Goal: Information Seeking & Learning: Learn about a topic

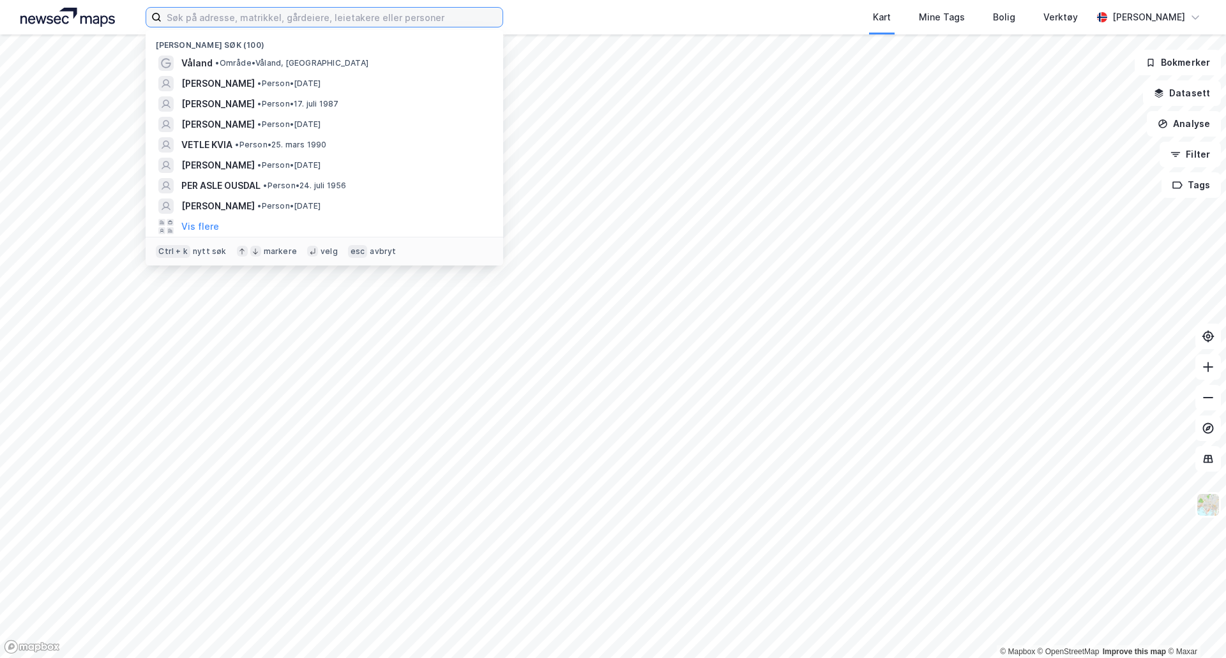
click at [391, 20] on input at bounding box center [332, 17] width 341 height 19
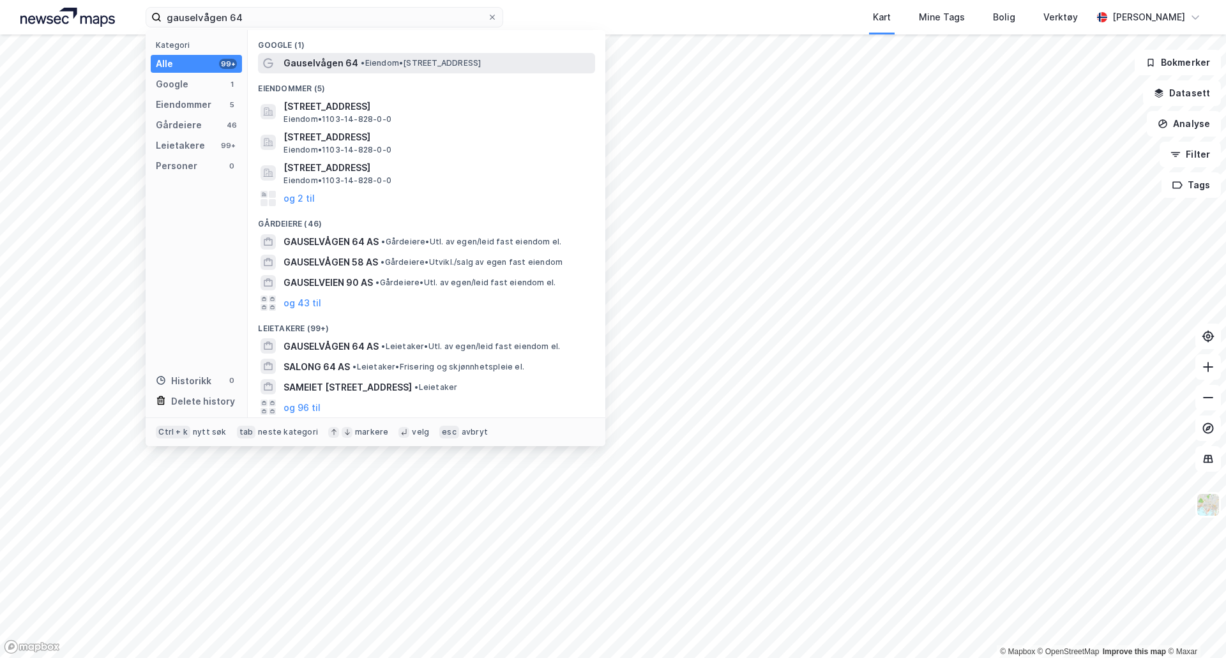
click at [379, 61] on span "• Eiendom • [STREET_ADDRESS]" at bounding box center [421, 63] width 120 height 10
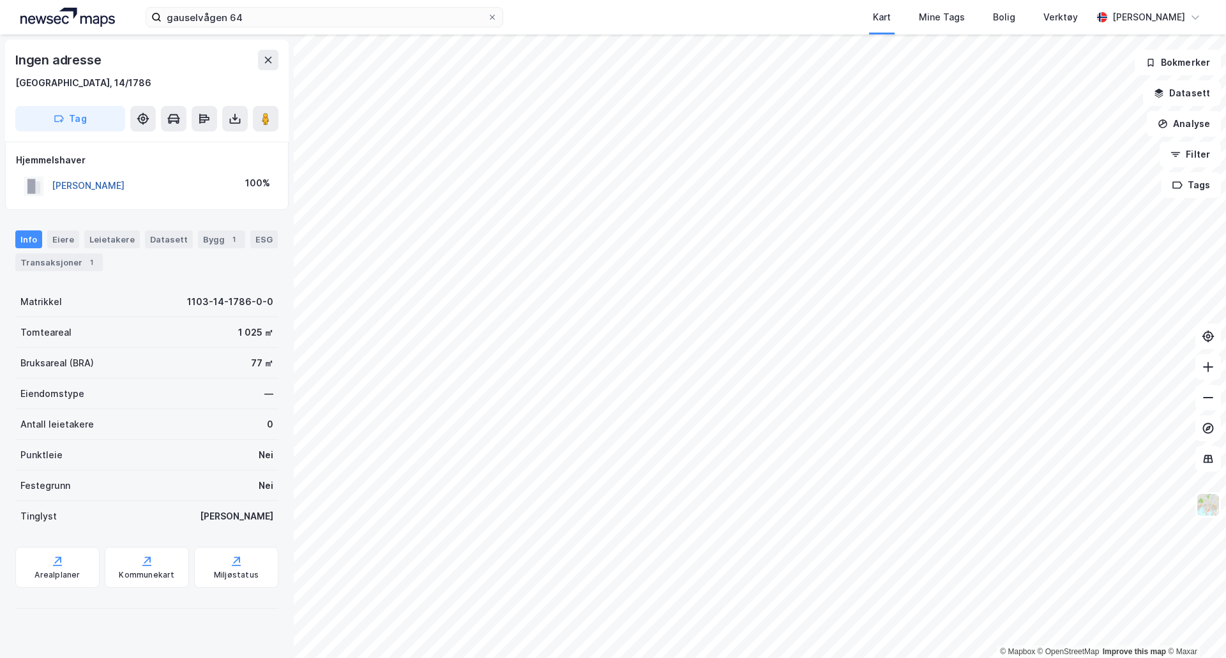
click at [0, 0] on button "[PERSON_NAME]" at bounding box center [0, 0] width 0 height 0
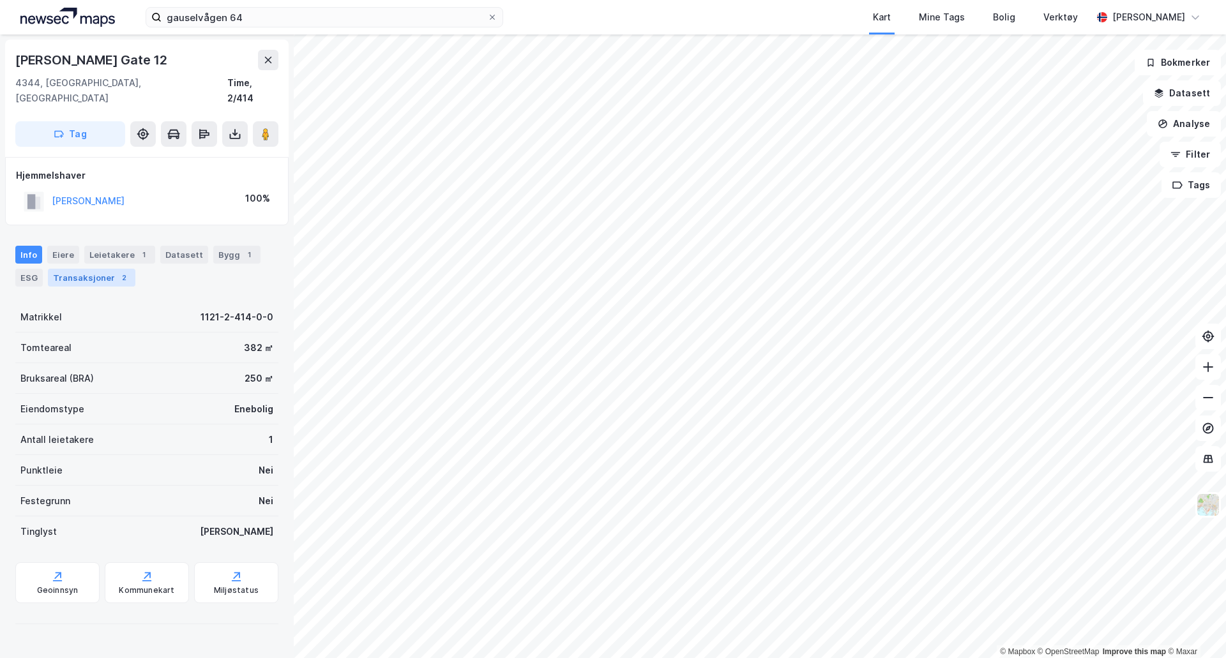
click at [80, 269] on div "Transaksjoner 2" at bounding box center [91, 278] width 87 height 18
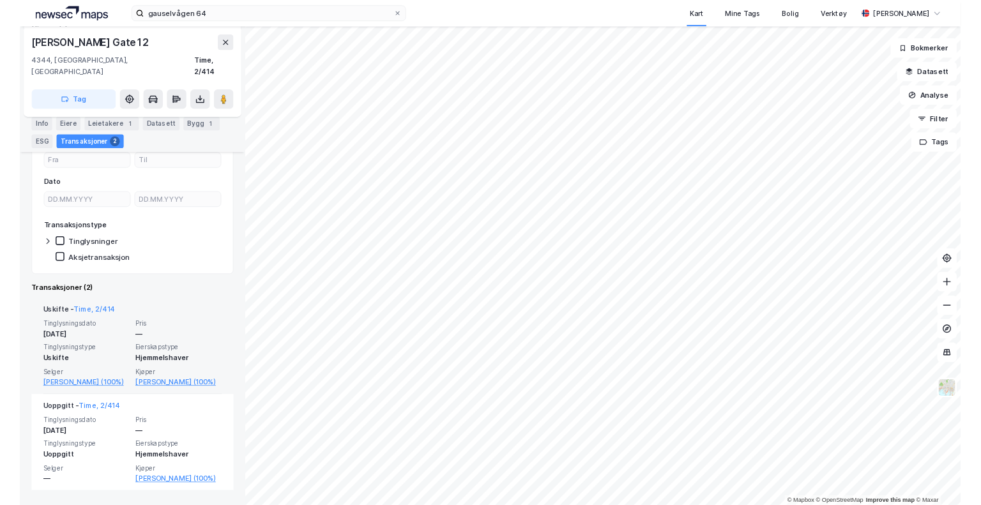
scroll to position [149, 0]
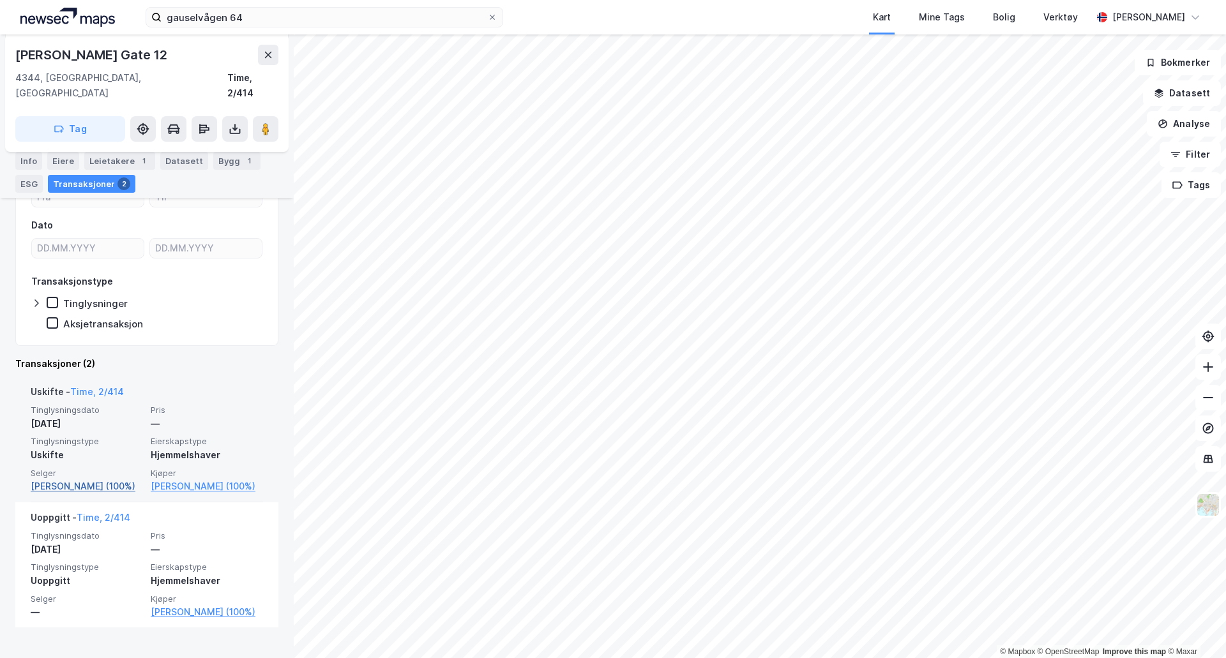
click at [102, 479] on link "[PERSON_NAME] (100%)" at bounding box center [87, 486] width 112 height 15
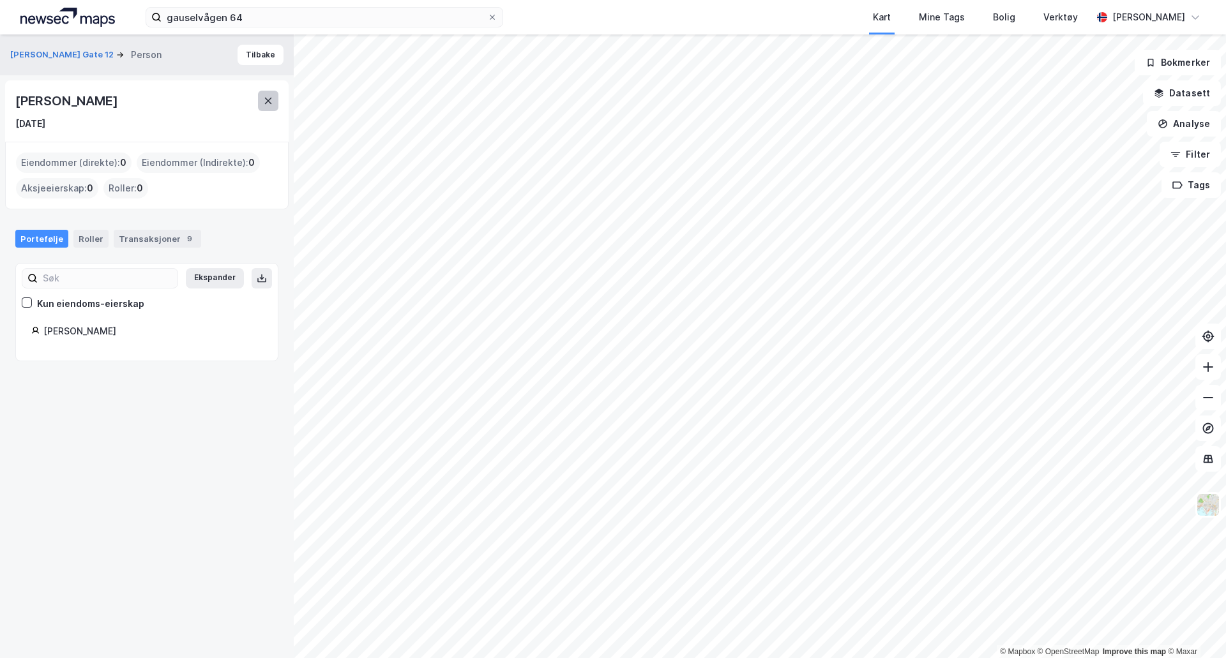
click at [258, 98] on button at bounding box center [268, 101] width 20 height 20
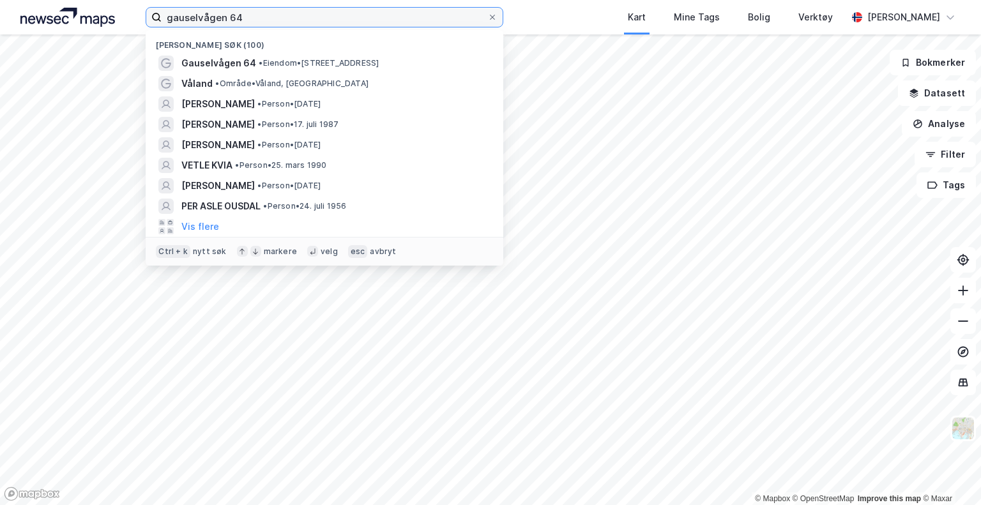
click at [345, 25] on input "gauselvågen 64" at bounding box center [325, 17] width 326 height 19
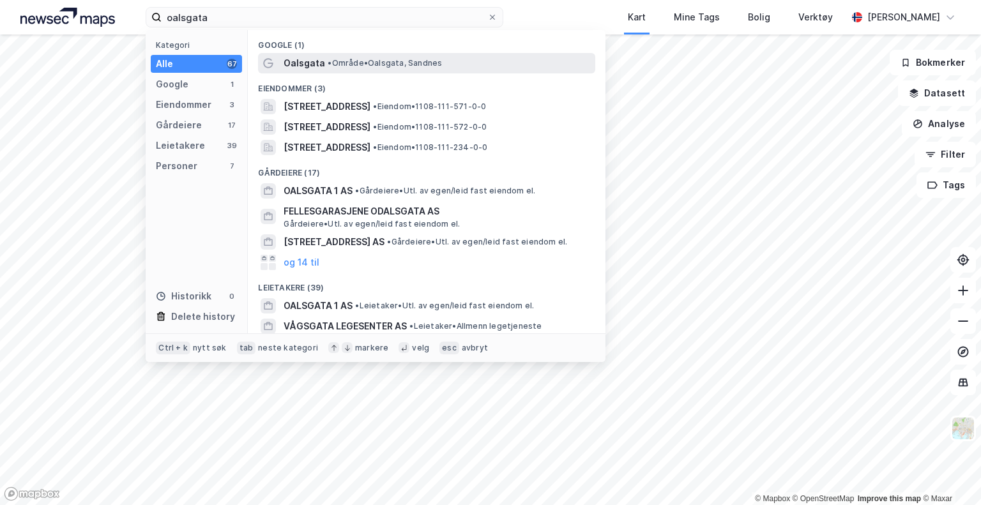
click at [366, 61] on span "• Område • [GEOGRAPHIC_DATA], [GEOGRAPHIC_DATA]" at bounding box center [384, 63] width 114 height 10
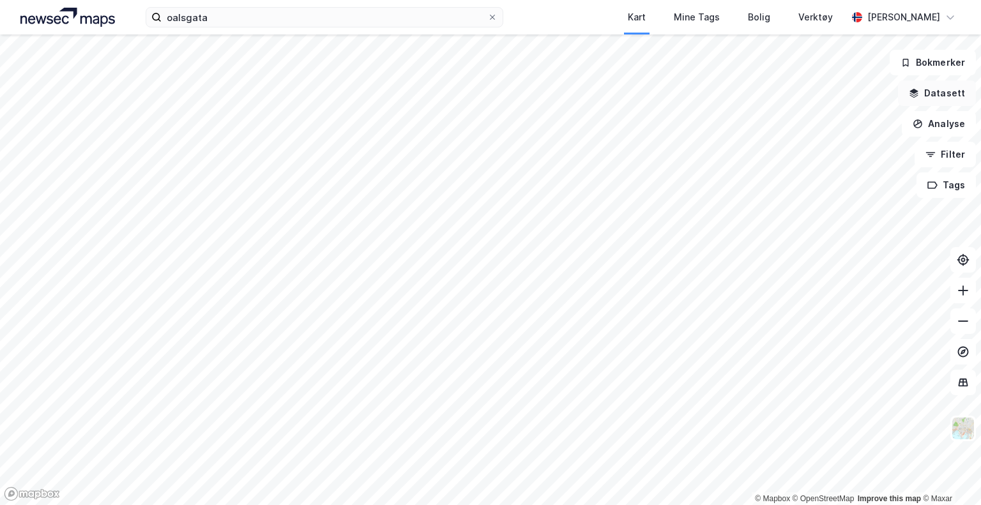
click at [947, 89] on button "Datasett" at bounding box center [937, 93] width 78 height 26
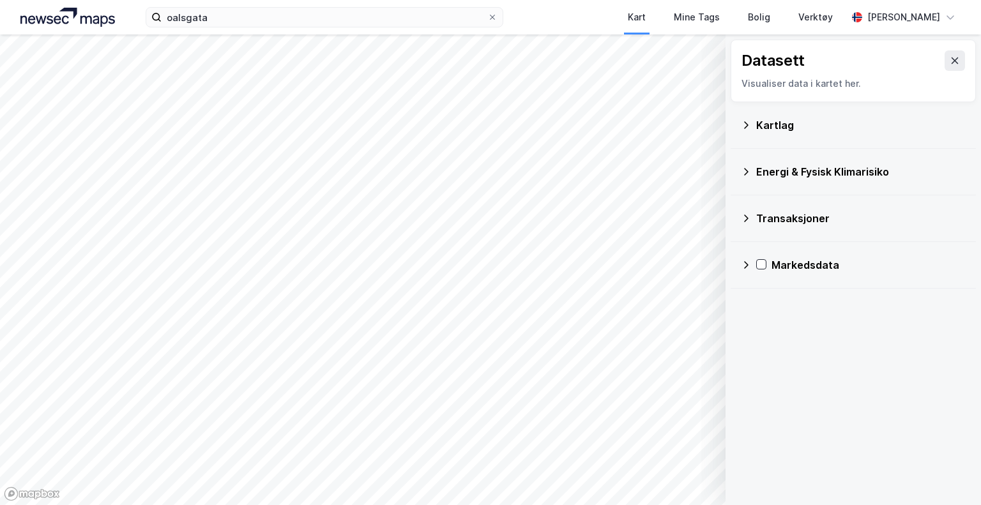
click at [744, 123] on icon at bounding box center [746, 125] width 10 height 10
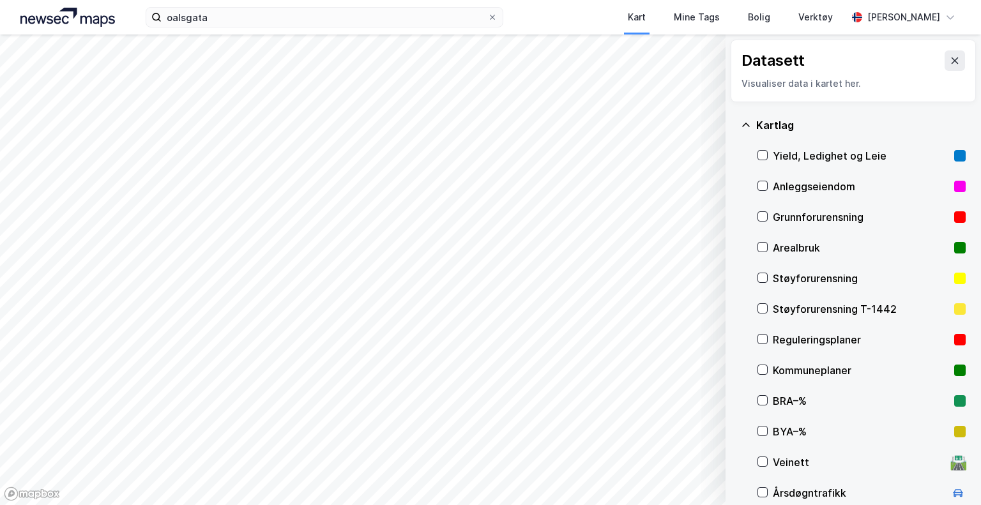
click at [778, 336] on div "Reguleringsplaner" at bounding box center [860, 339] width 176 height 15
click at [195, 6] on div "oalsgata Kart Mine Tags Bolig Verktøy [PERSON_NAME]" at bounding box center [490, 17] width 981 height 34
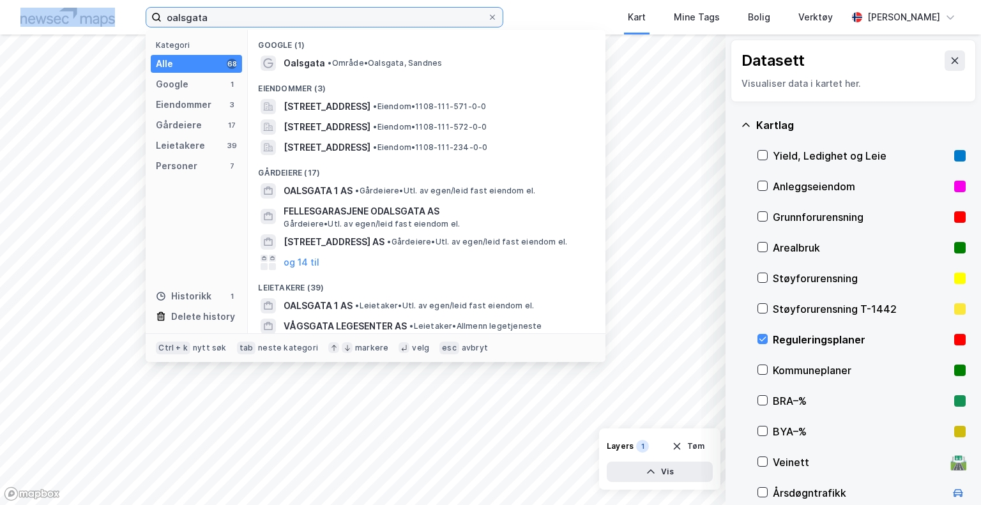
click at [195, 15] on input "oalsgata" at bounding box center [325, 17] width 326 height 19
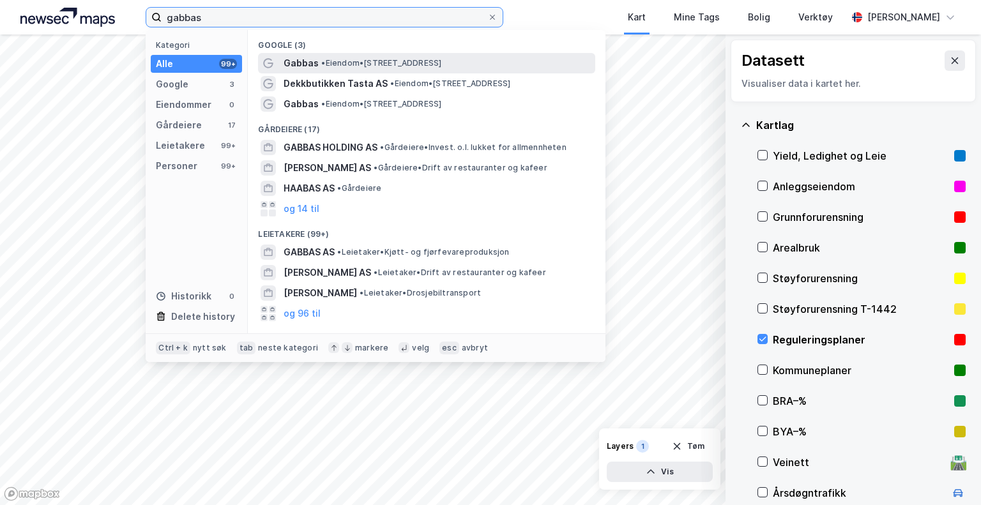
type input "gabbas"
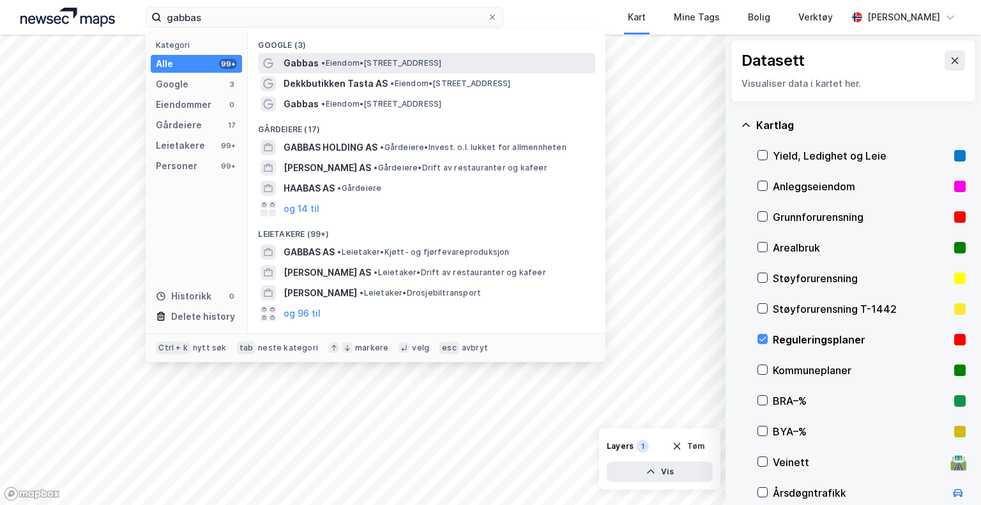
click at [368, 68] on div "Gabbas • Eiendom • [STREET_ADDRESS]" at bounding box center [437, 63] width 309 height 15
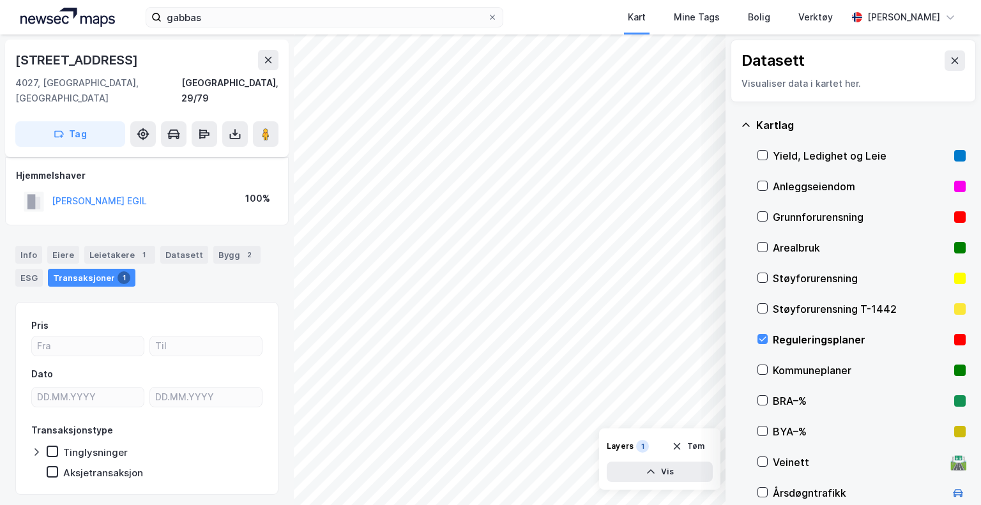
scroll to position [20, 0]
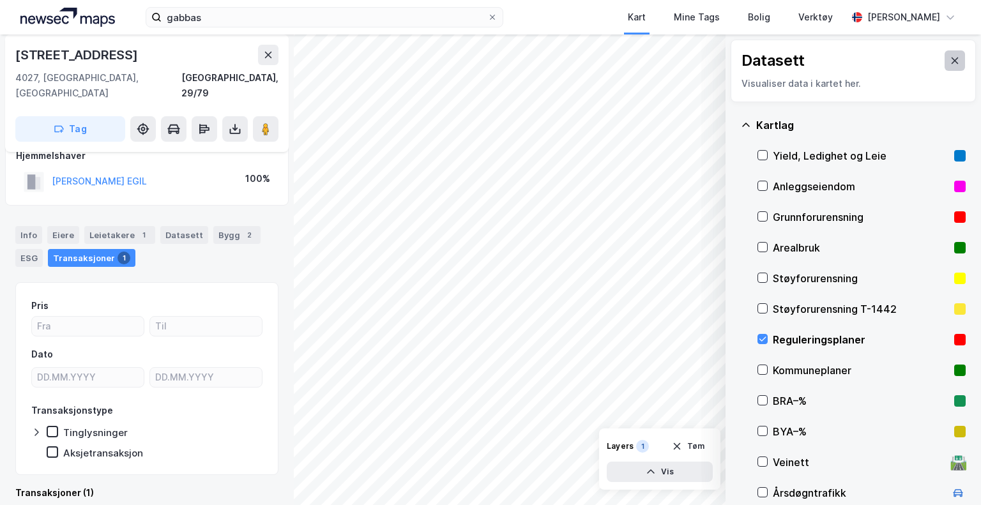
click at [949, 63] on icon at bounding box center [954, 61] width 10 height 10
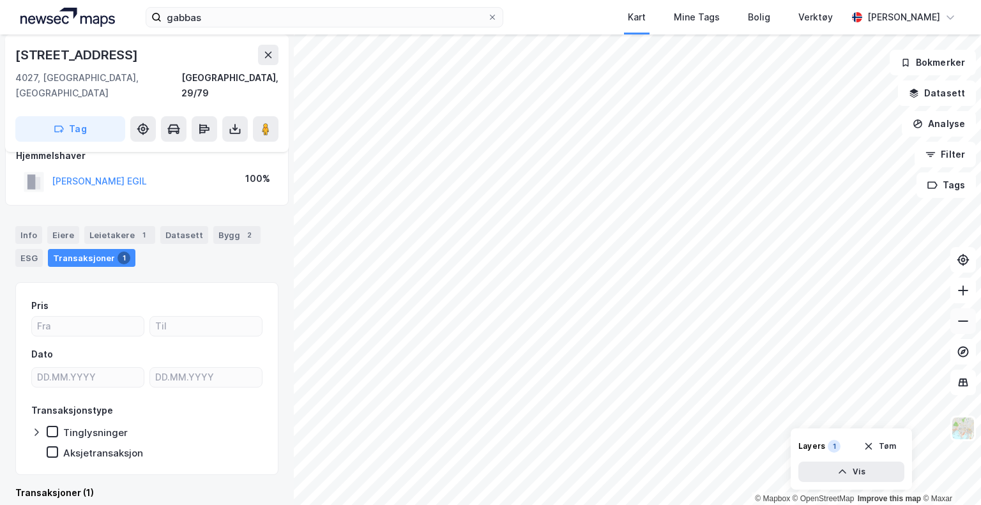
click at [966, 316] on icon at bounding box center [962, 321] width 13 height 13
click at [969, 23] on div "gabbas Kart Mine Tags Bolig Verktøy [PERSON_NAME] © Mapbox © OpenStreetMap Impr…" at bounding box center [490, 252] width 981 height 505
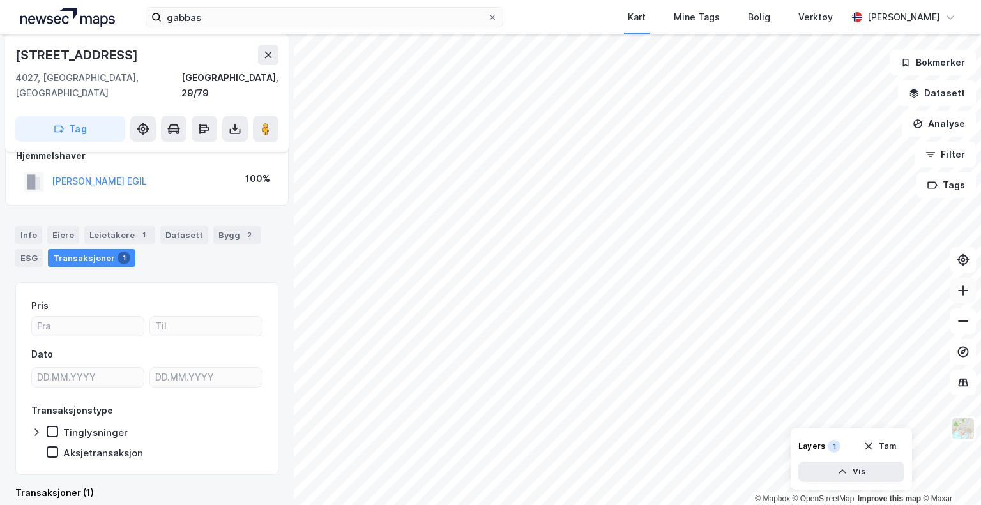
click at [966, 290] on icon at bounding box center [963, 290] width 10 height 1
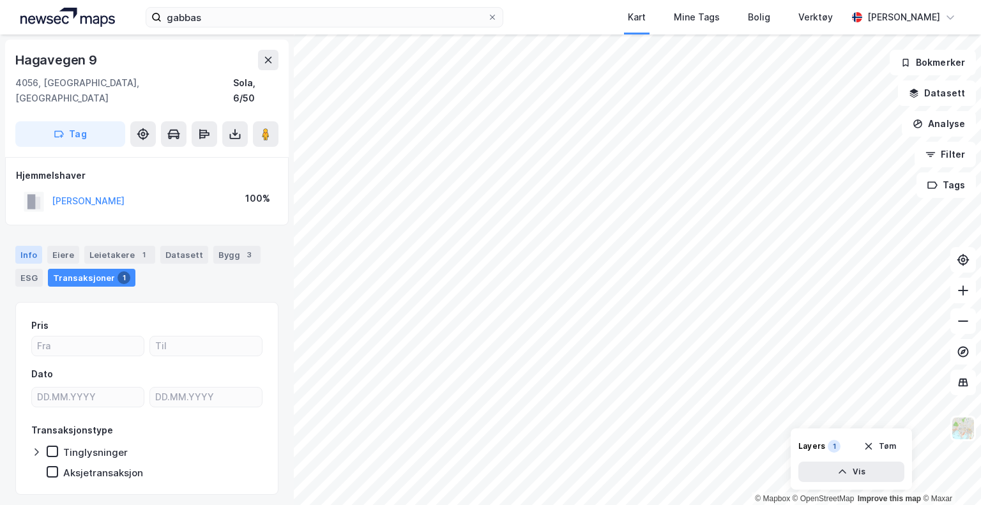
click at [31, 246] on div "Info" at bounding box center [28, 255] width 27 height 18
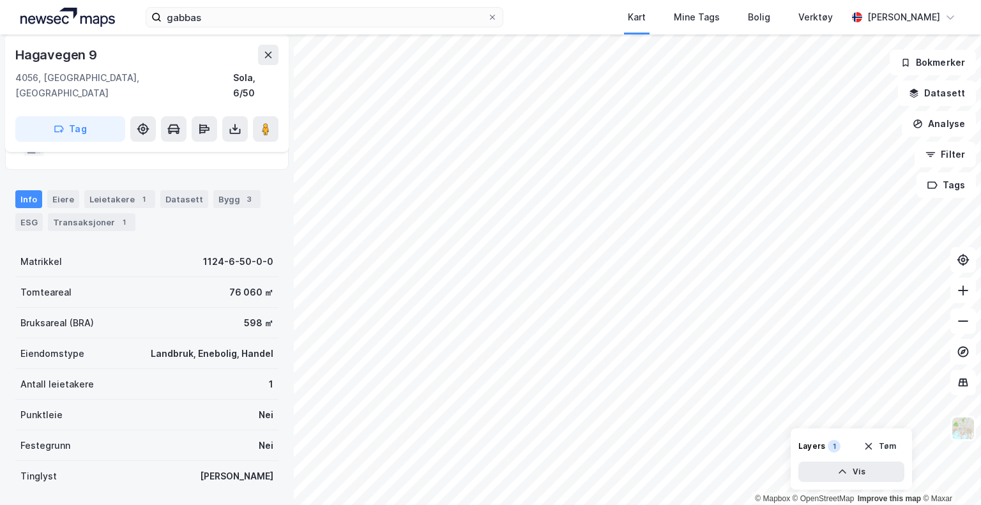
scroll to position [169, 0]
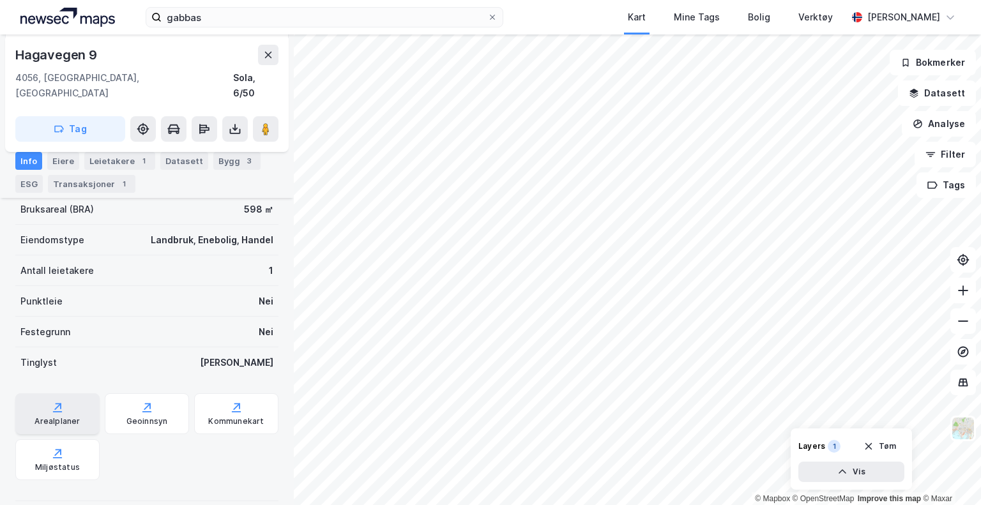
click at [69, 416] on div "Arealplaner" at bounding box center [56, 421] width 45 height 10
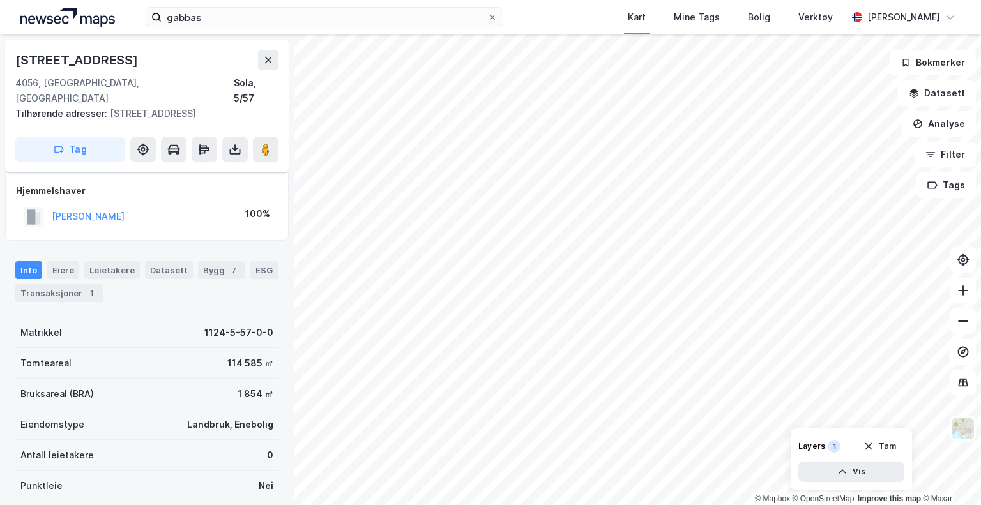
scroll to position [169, 0]
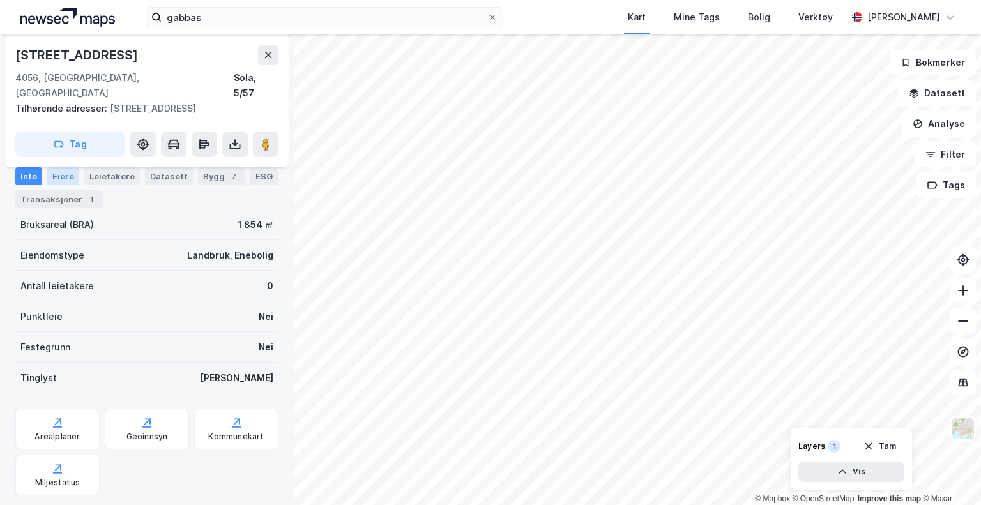
click at [70, 176] on div "Eiere" at bounding box center [63, 176] width 32 height 18
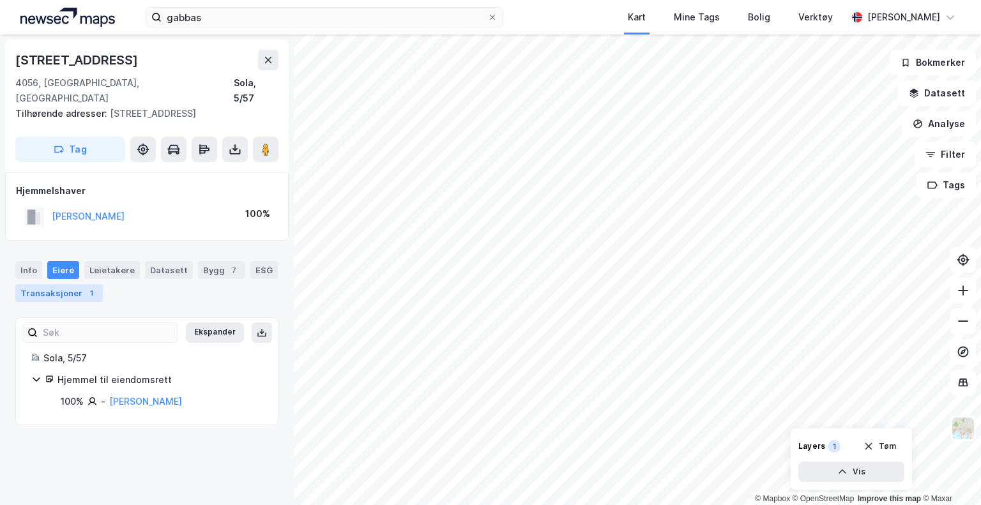
click at [61, 284] on div "Transaksjoner 1" at bounding box center [58, 293] width 87 height 18
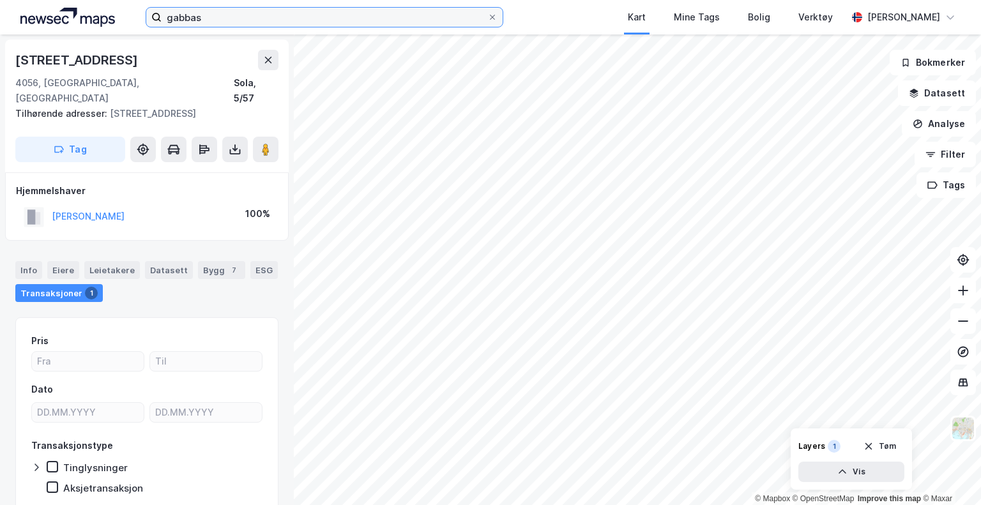
click at [199, 17] on input "gabbas" at bounding box center [325, 17] width 326 height 19
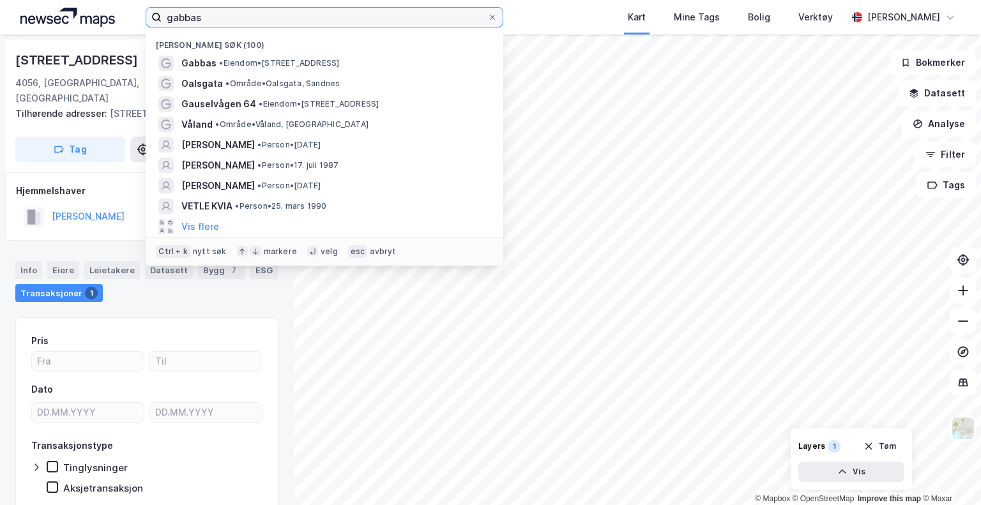
click at [199, 17] on input "gabbas" at bounding box center [325, 17] width 326 height 19
